Goal: Book appointment/travel/reservation

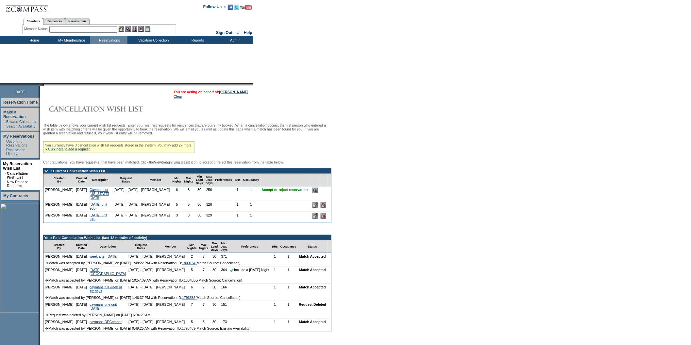
click at [316, 193] on input "image" at bounding box center [315, 191] width 6 height 6
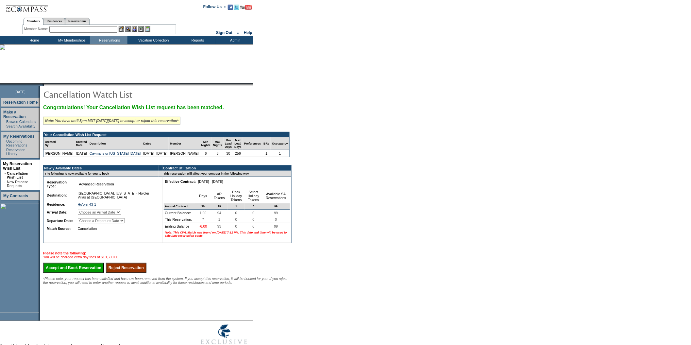
click at [121, 215] on select "Choose an Arrival Date Sunday, January 11, 2026 Monday, January 12, 2026 Tuesda…" at bounding box center [99, 211] width 43 height 5
select select "01/11/2026"
click at [85, 215] on select "Choose an Arrival Date Sunday, January 11, 2026 Monday, January 12, 2026 Tuesda…" at bounding box center [99, 211] width 43 height 5
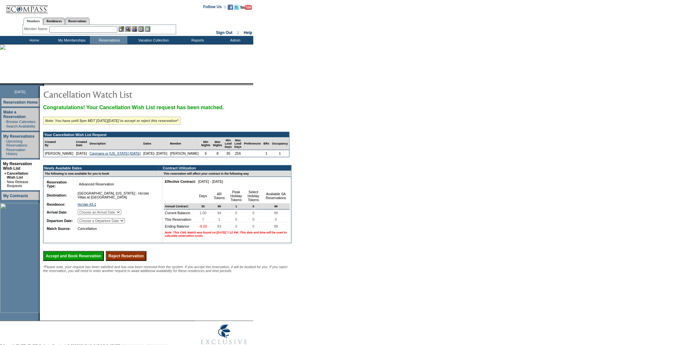
click at [125, 223] on select "Choose a Departure Date Monday, January 12, 2026 Tuesday, January 13, 2026 Wedn…" at bounding box center [101, 220] width 47 height 5
select select "01/18/2026"
click at [86, 223] on select "Choose a Departure Date Monday, January 12, 2026 Tuesday, January 13, 2026 Wedn…" at bounding box center [101, 220] width 47 height 5
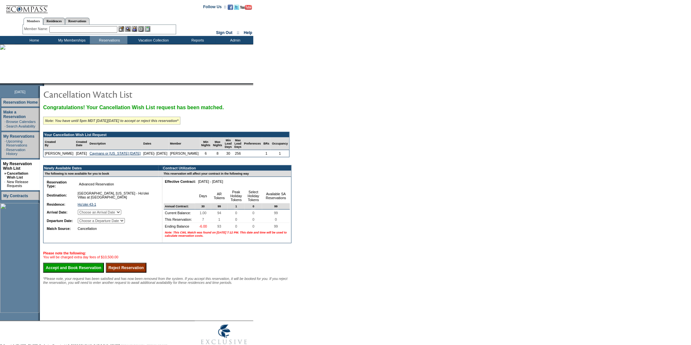
click at [98, 272] on input "Accept and Book Reservation" at bounding box center [73, 268] width 61 height 10
